Goal: Information Seeking & Learning: Learn about a topic

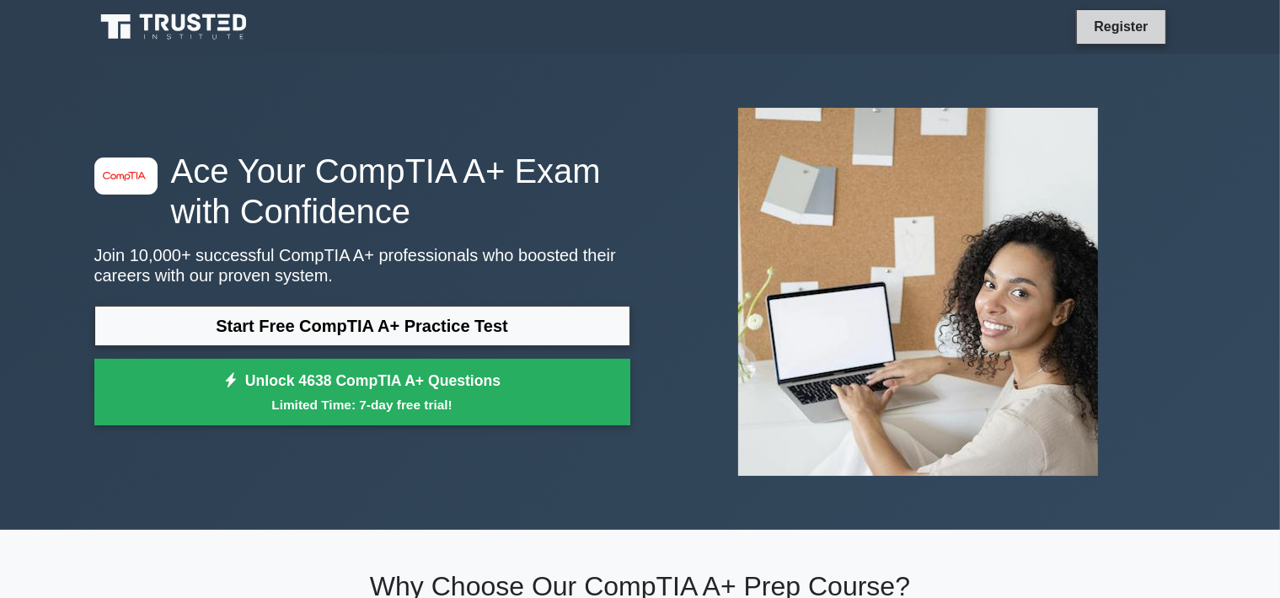
click at [1095, 25] on link "Register" at bounding box center [1120, 26] width 74 height 21
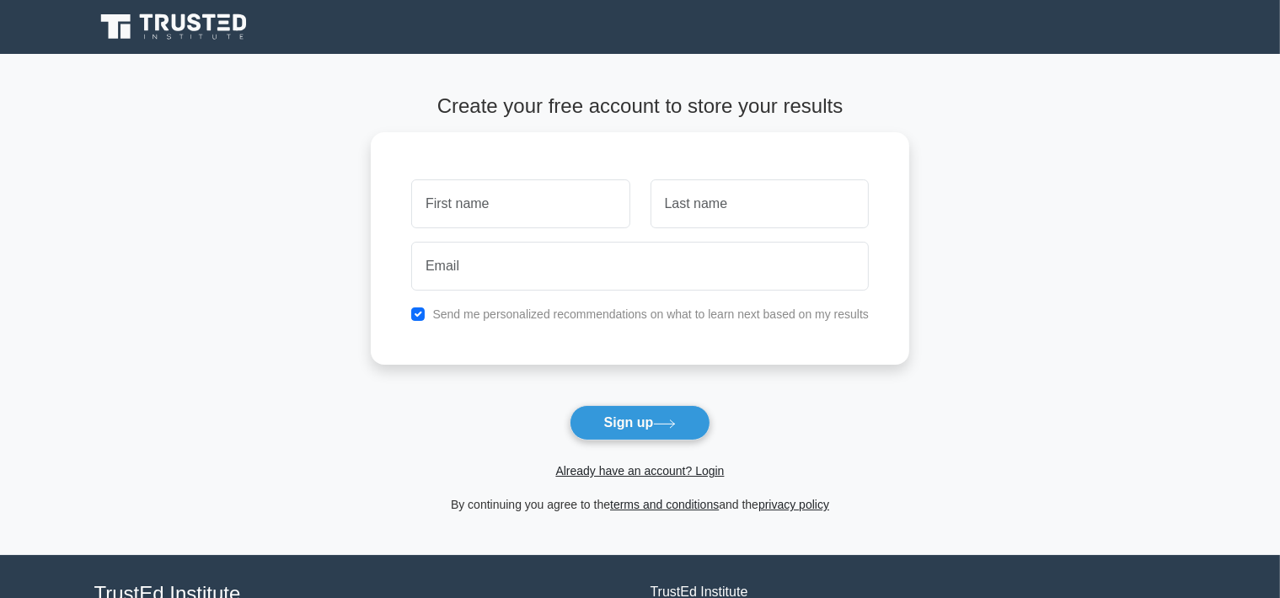
click at [589, 484] on form "Create your free account to store your results Send me personalized recommendat…" at bounding box center [640, 304] width 538 height 420
click at [591, 476] on link "Already have an account? Login" at bounding box center [639, 470] width 168 height 13
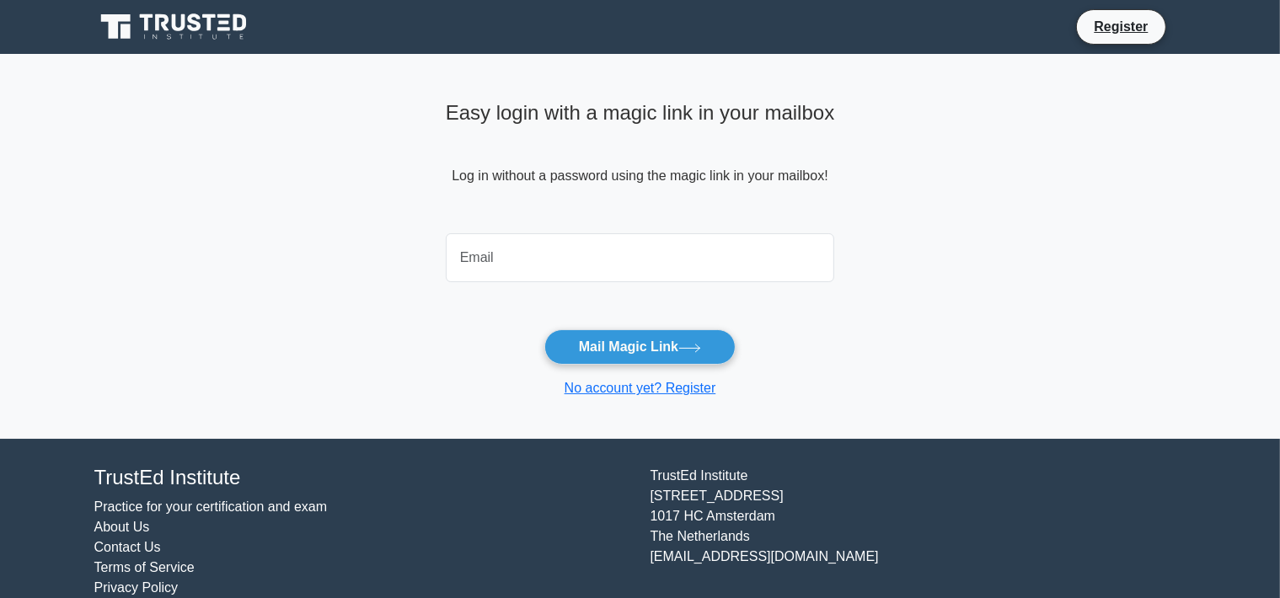
click at [582, 258] on input "email" at bounding box center [640, 257] width 389 height 49
type input "danielleheup@gmail.com"
click at [544, 329] on button "Mail Magic Link" at bounding box center [639, 346] width 191 height 35
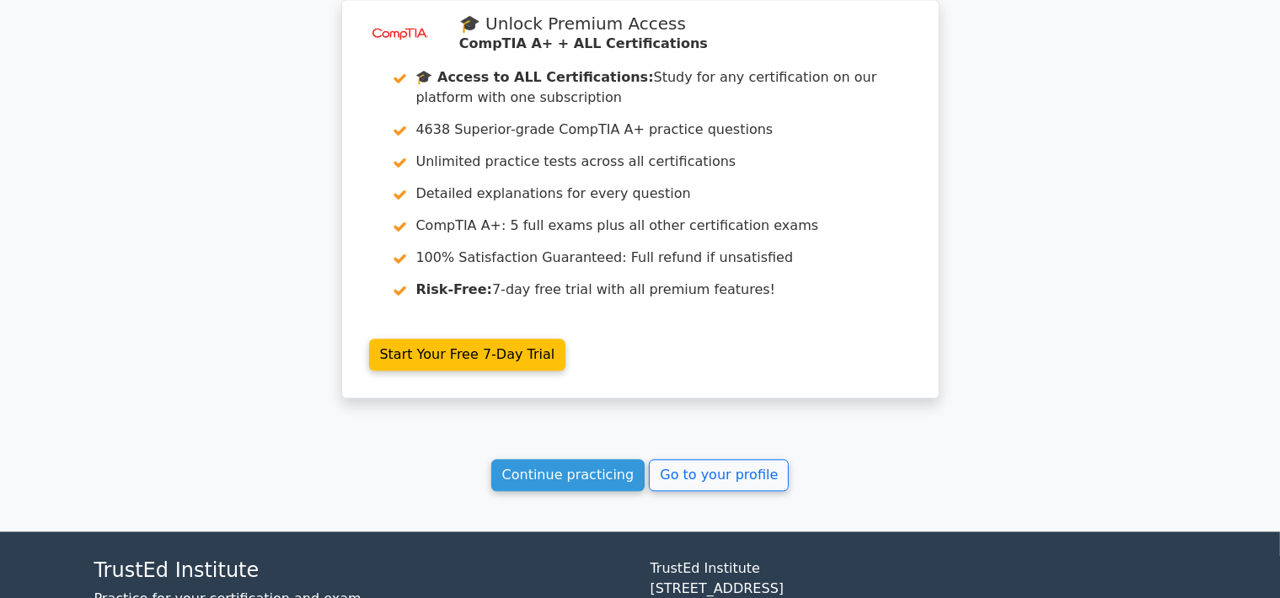
scroll to position [3819, 0]
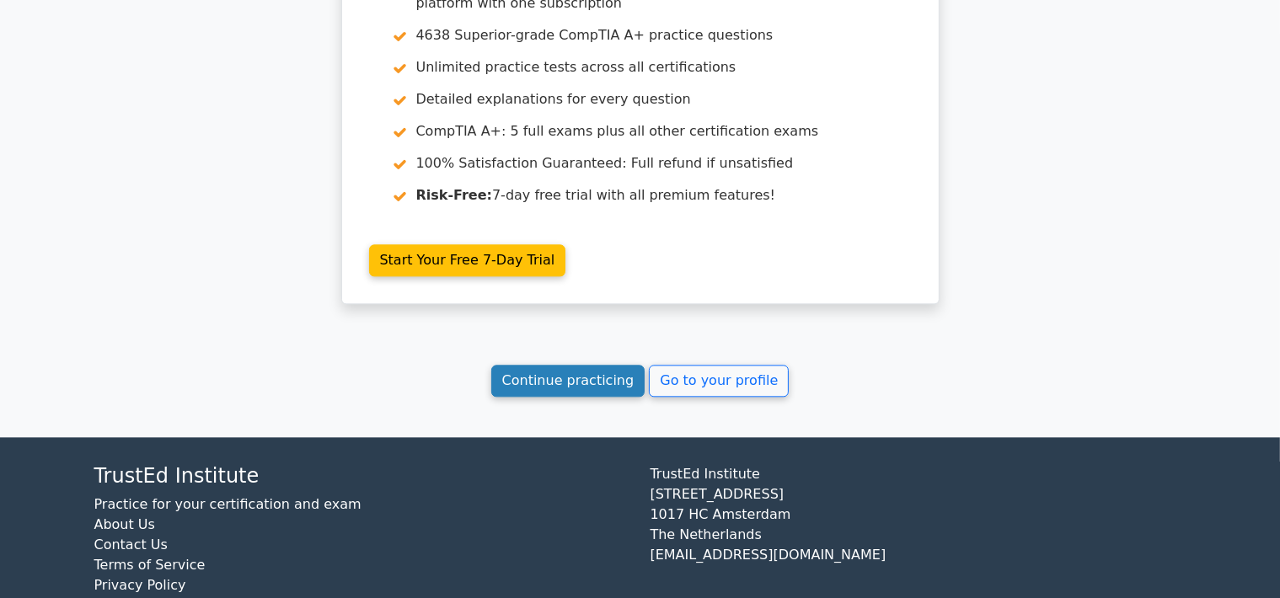
click at [524, 365] on link "Continue practicing" at bounding box center [568, 381] width 154 height 32
